Goal: Transaction & Acquisition: Purchase product/service

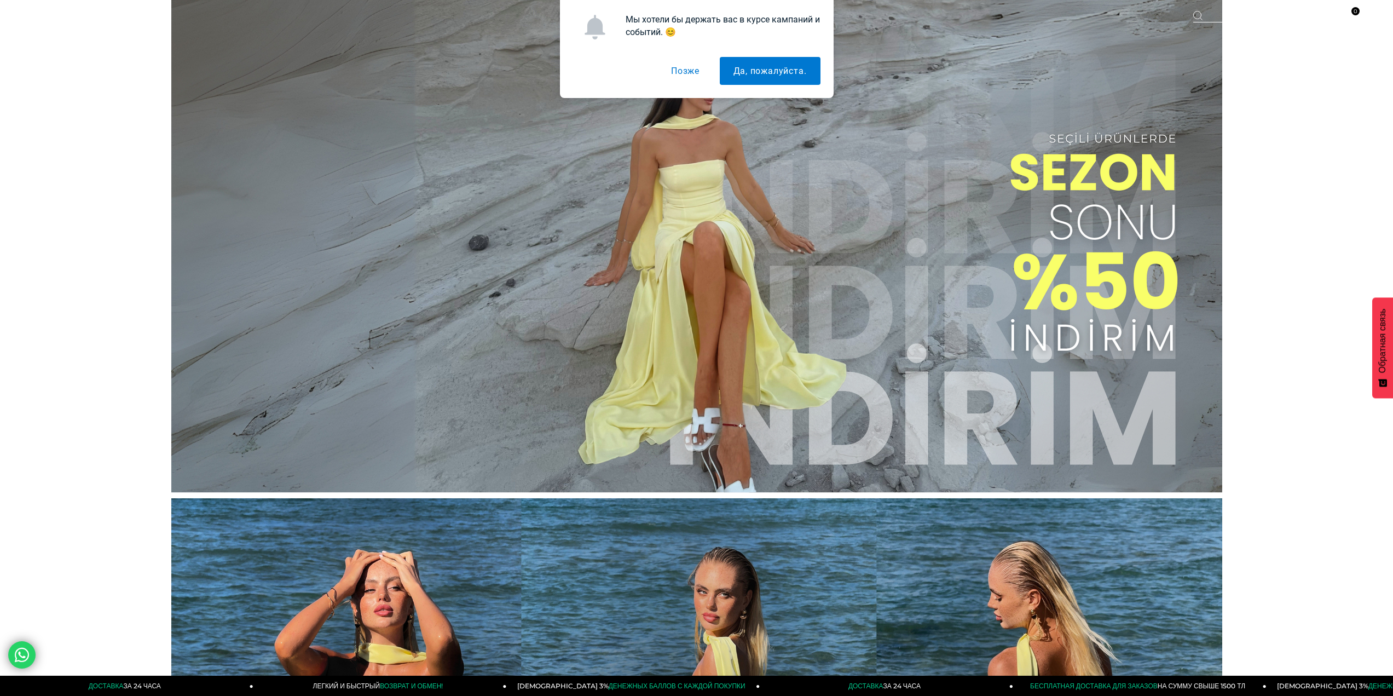
click at [695, 73] on font "Позже" at bounding box center [685, 71] width 28 height 10
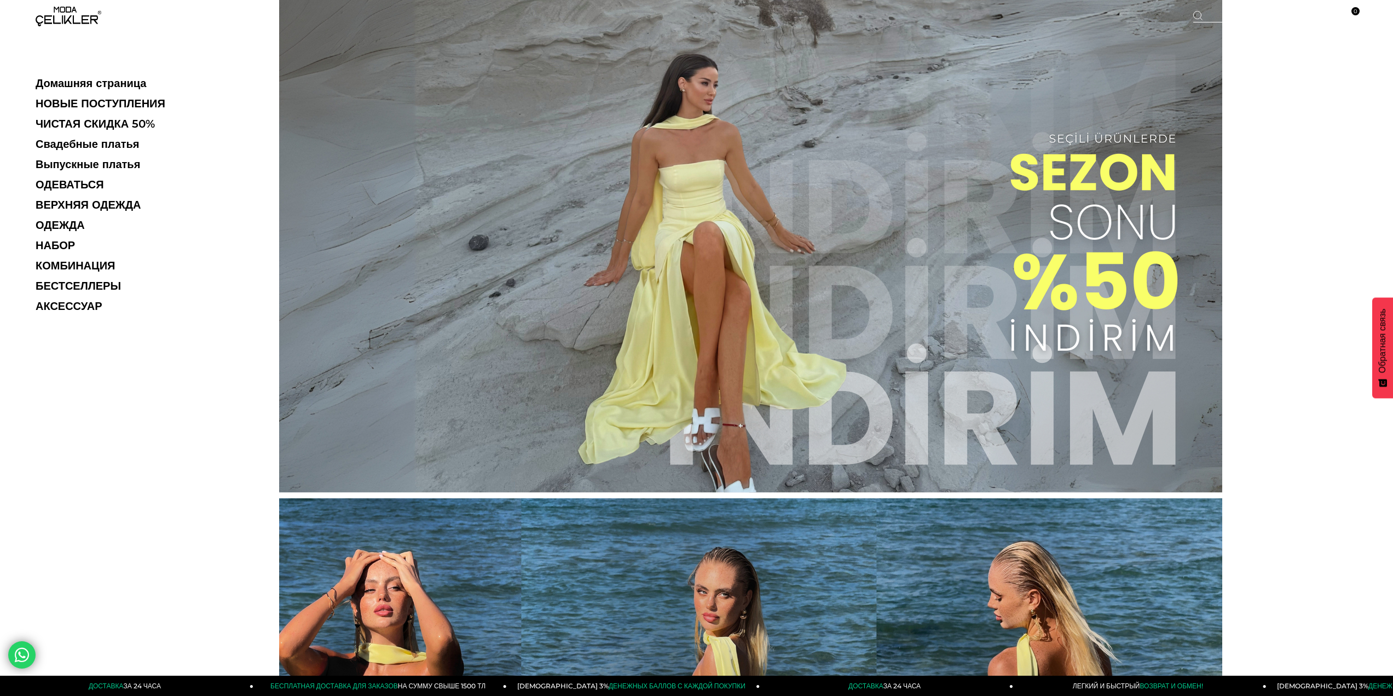
click at [73, 42] on div "Домашняя страница НОВЫЕ ПОСТУПЛЕНИЯ ЧИСТАЯ СКИДКА 50% Свадебные платья Выпускны…" at bounding box center [139, 348] width 279 height 696
click at [103, 95] on ul "Домашняя страница НОВЫЕ ПОСТУПЛЕНИЯ ЧИСТАЯ СКИДКА 50% Свадебные платья Выпускны…" at bounding box center [111, 198] width 151 height 243
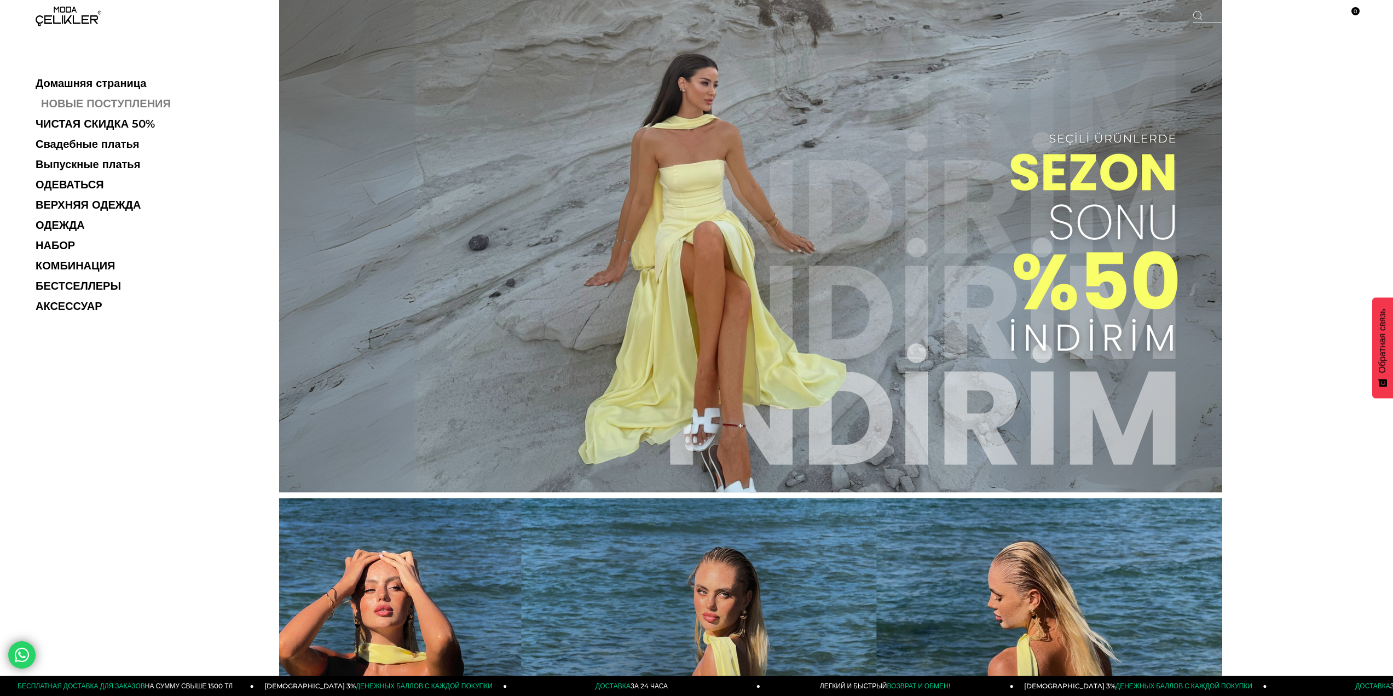
click at [103, 101] on font "НОВЫЕ ПОСТУПЛЕНИЯ" at bounding box center [106, 103] width 130 height 13
click at [118, 209] on font "ВЕРХНЯЯ ОДЕЖДА" at bounding box center [94, 204] width 106 height 13
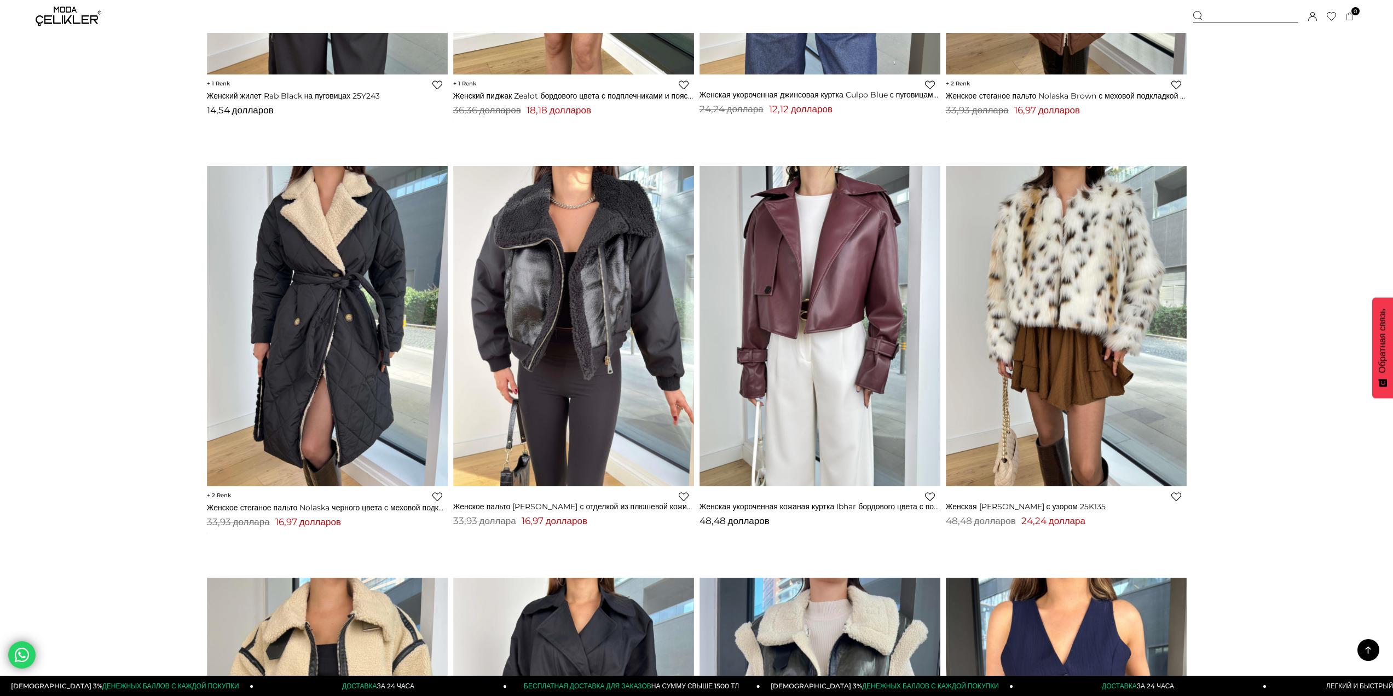
scroll to position [2244, 0]
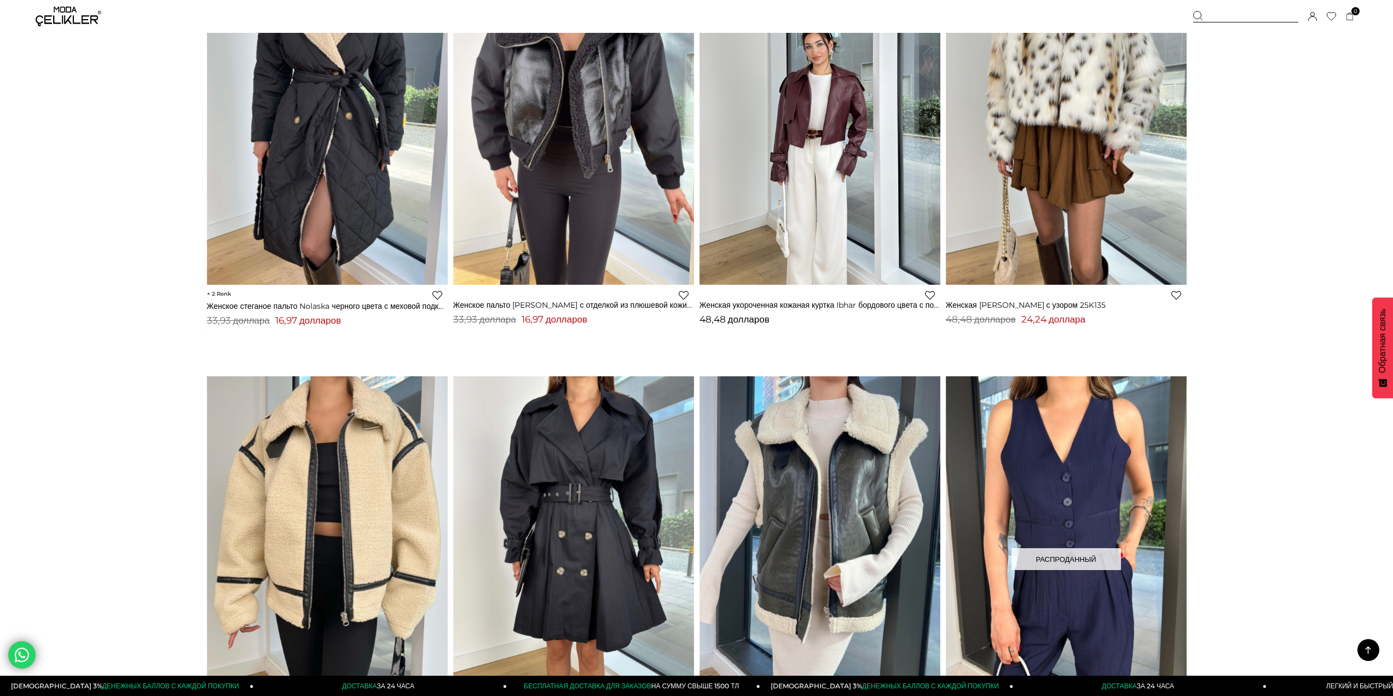
click at [797, 147] on img at bounding box center [819, 124] width 241 height 321
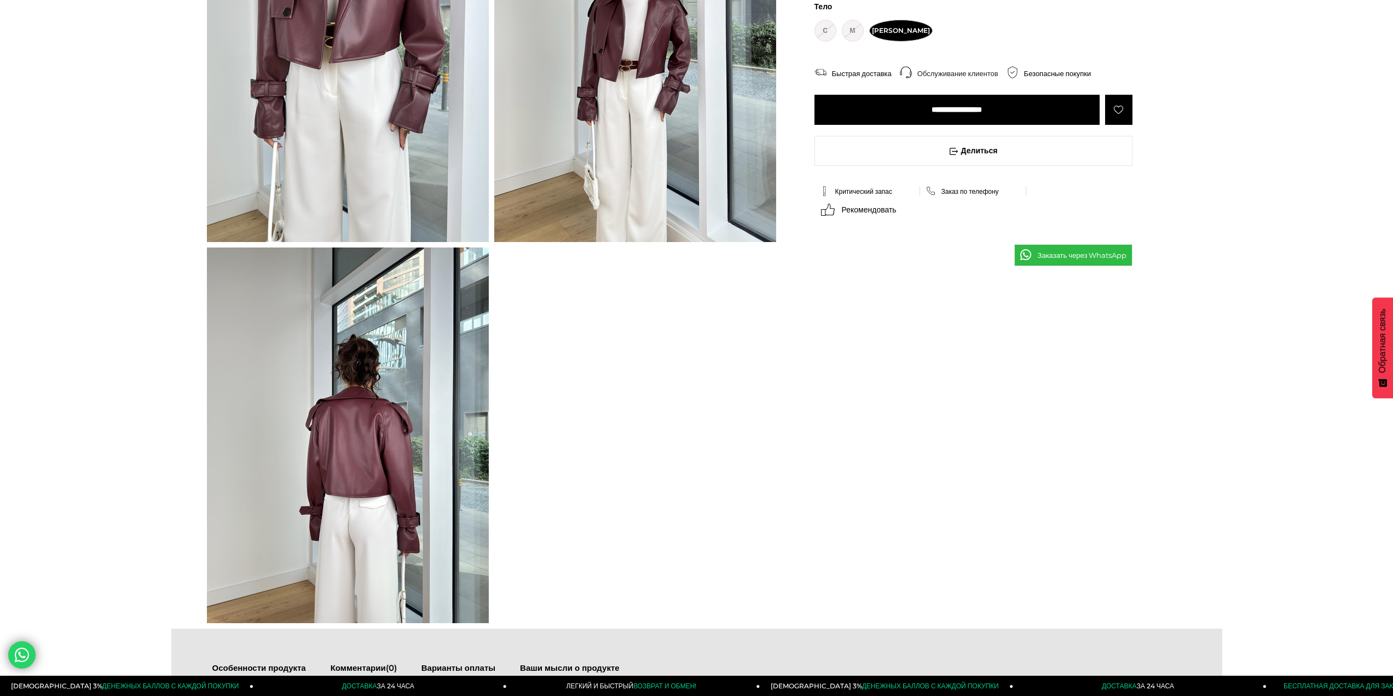
scroll to position [438, 0]
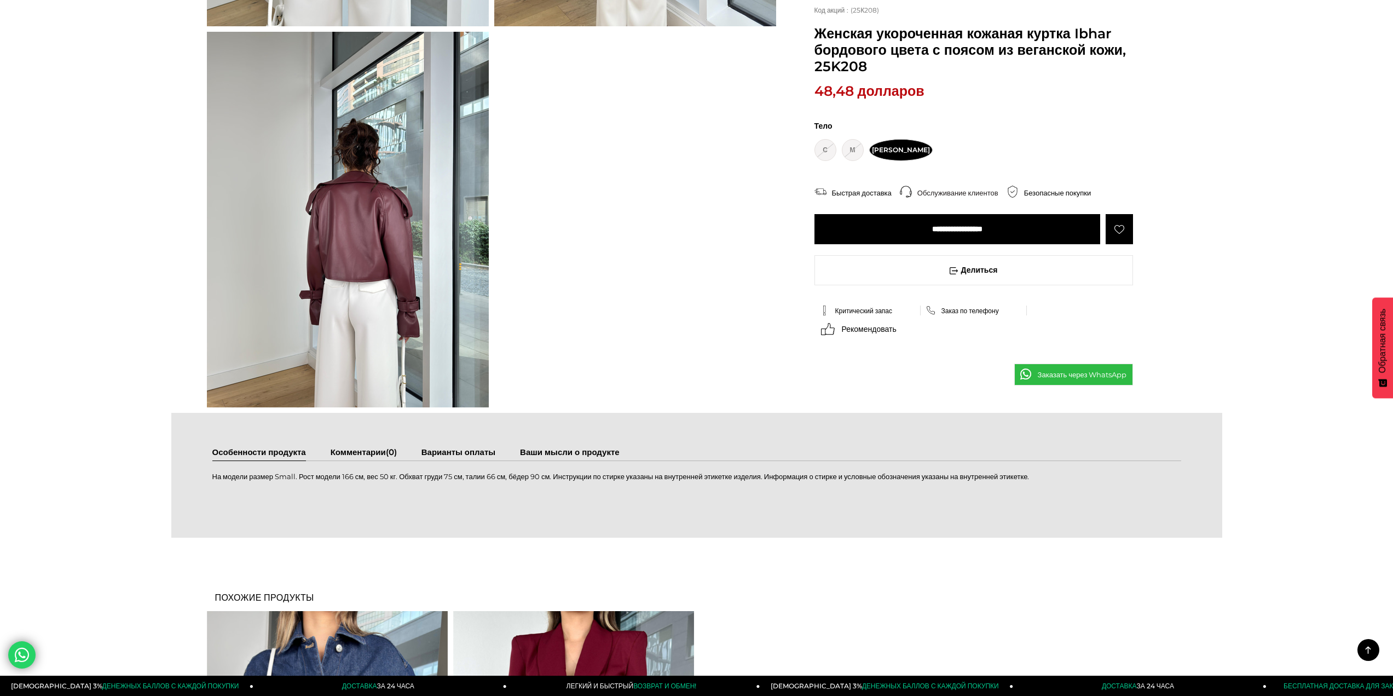
click at [374, 304] on img at bounding box center [348, 219] width 282 height 375
